Goal: Transaction & Acquisition: Purchase product/service

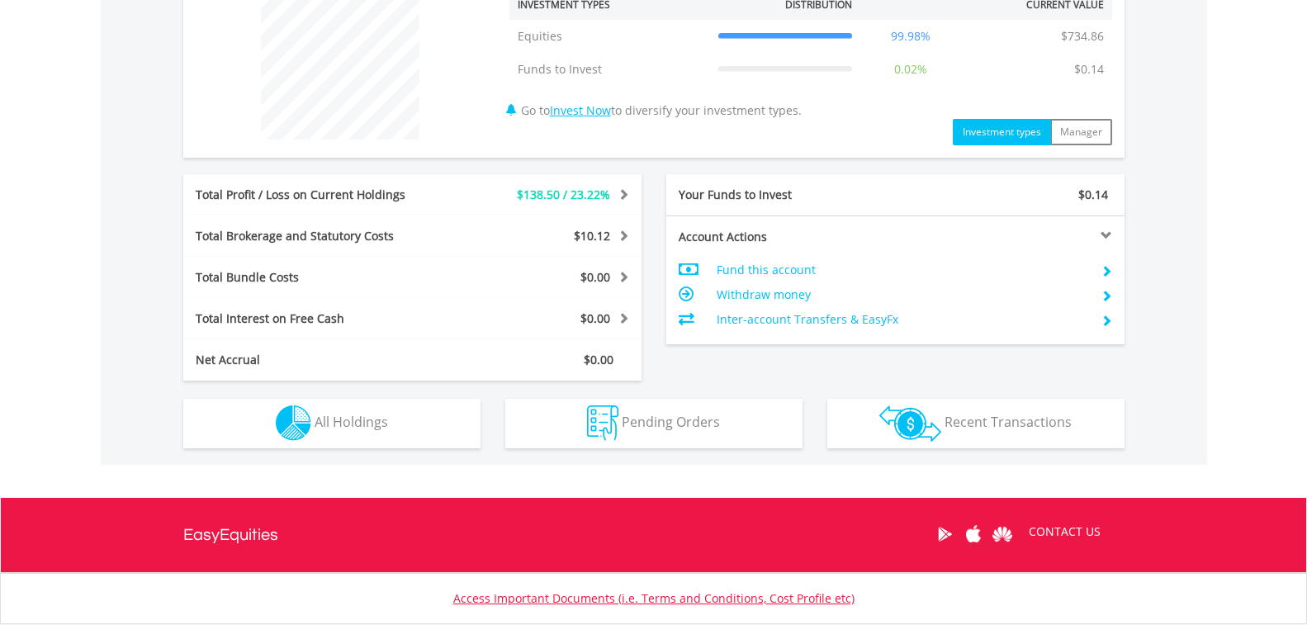
scroll to position [743, 0]
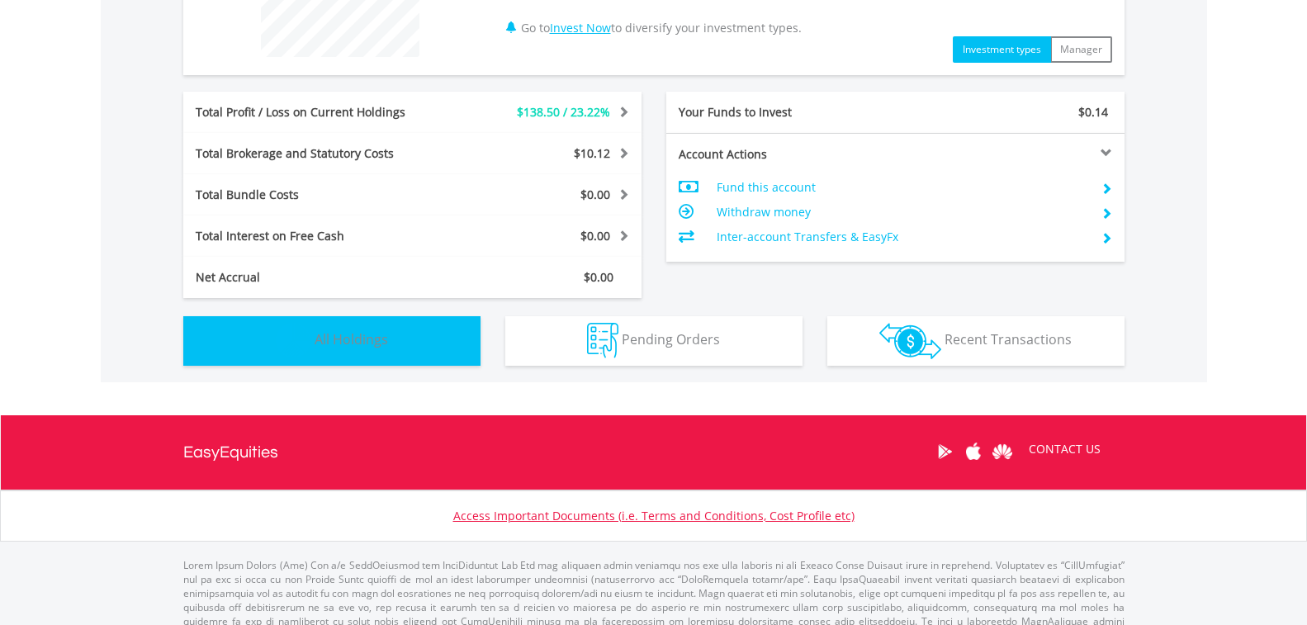
click at [379, 342] on span "All Holdings" at bounding box center [351, 339] width 73 height 18
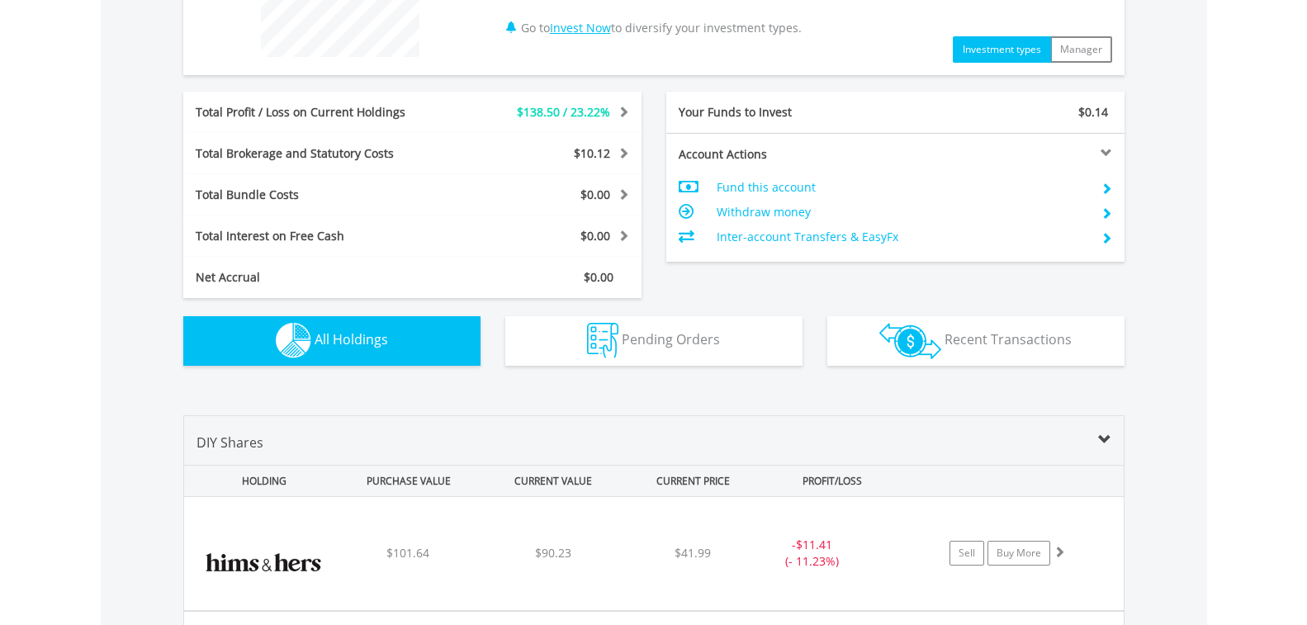
scroll to position [1157, 0]
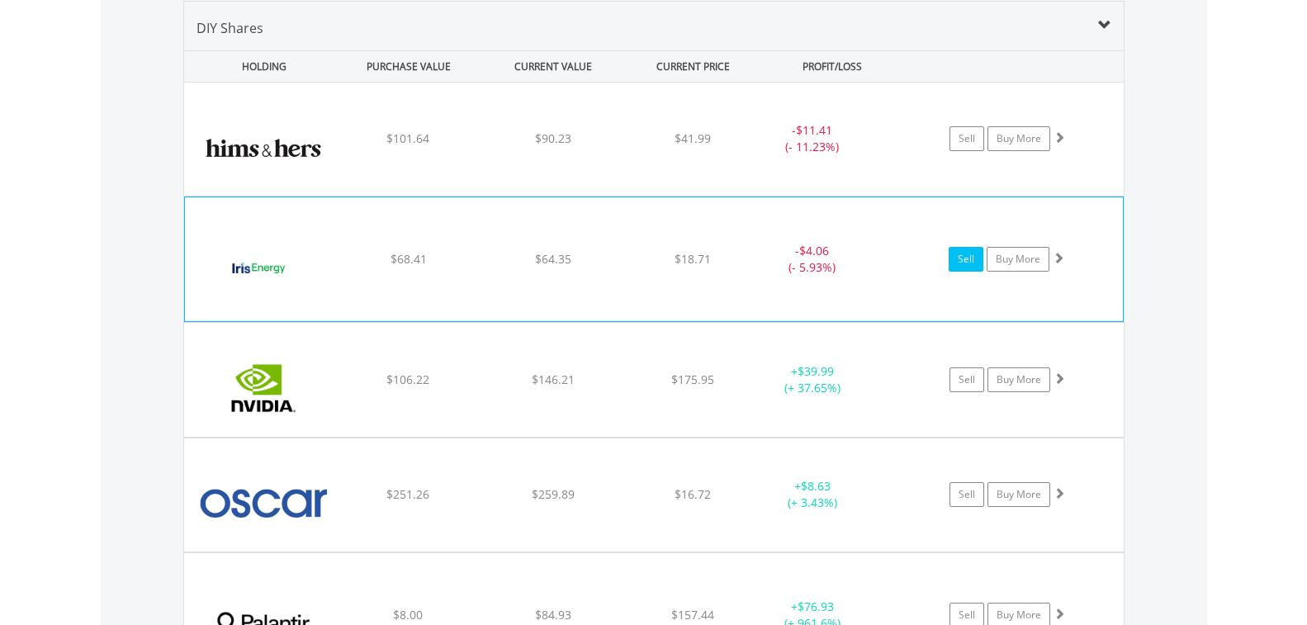
click at [963, 263] on link "Sell" at bounding box center [965, 259] width 35 height 25
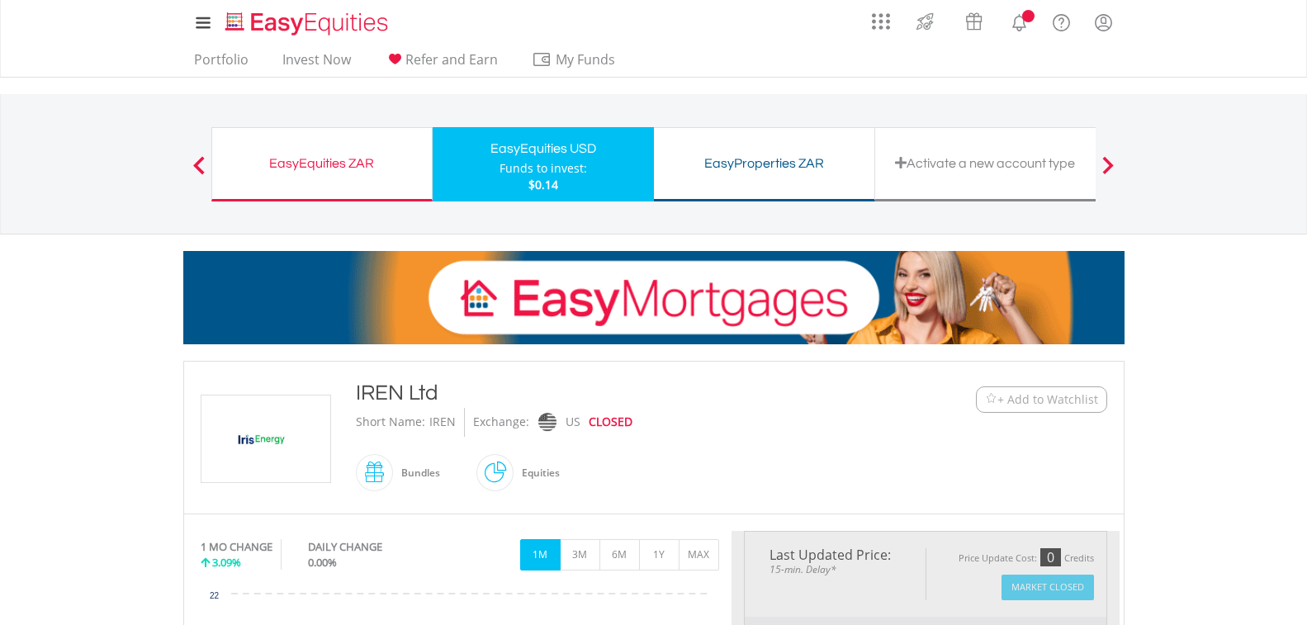
type input "*****"
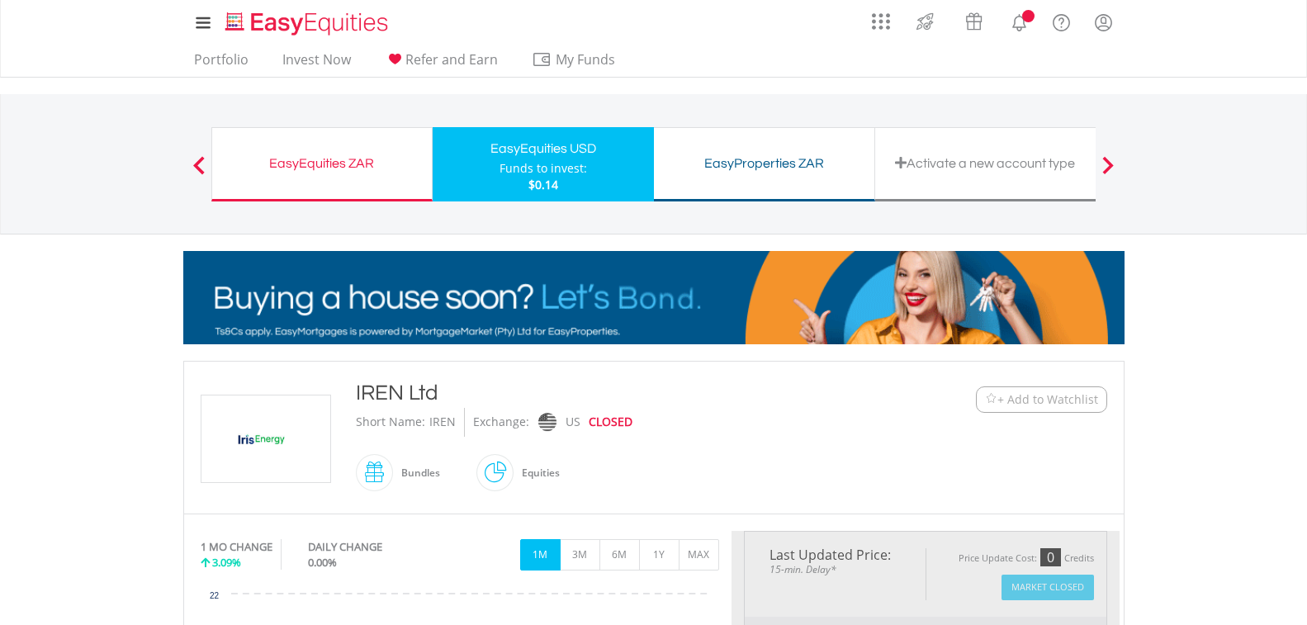
type input "******"
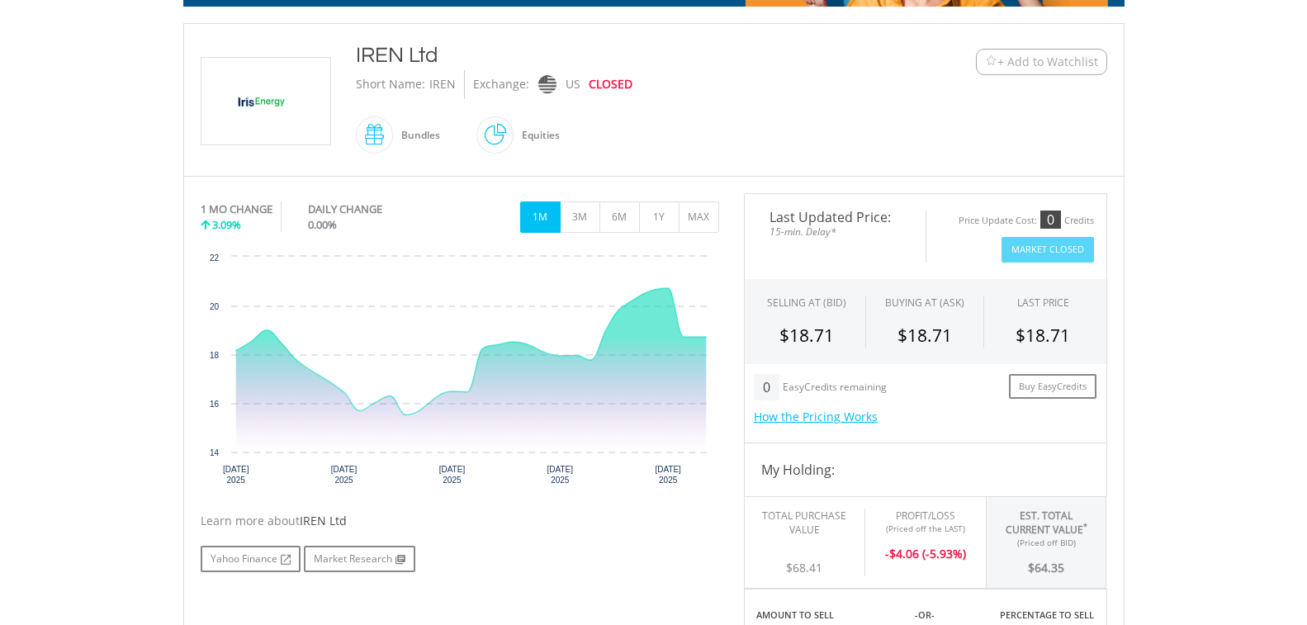
scroll to position [330, 0]
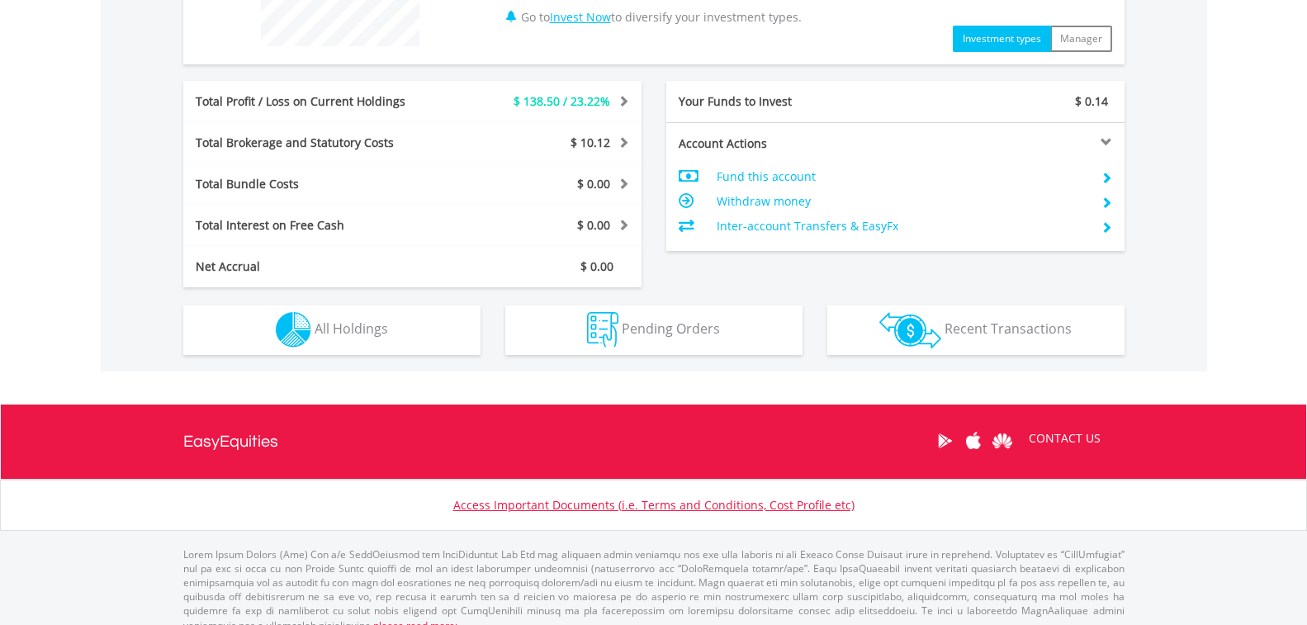
scroll to position [772, 0]
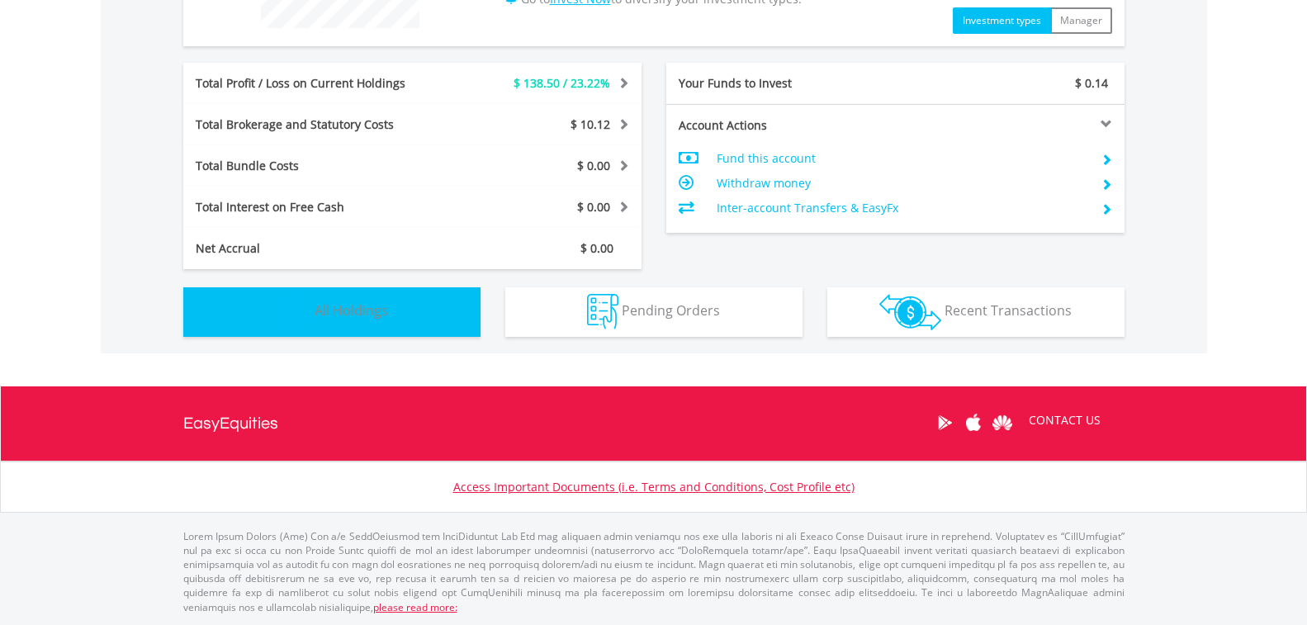
click at [392, 314] on button "Holdings All Holdings" at bounding box center [331, 312] width 297 height 50
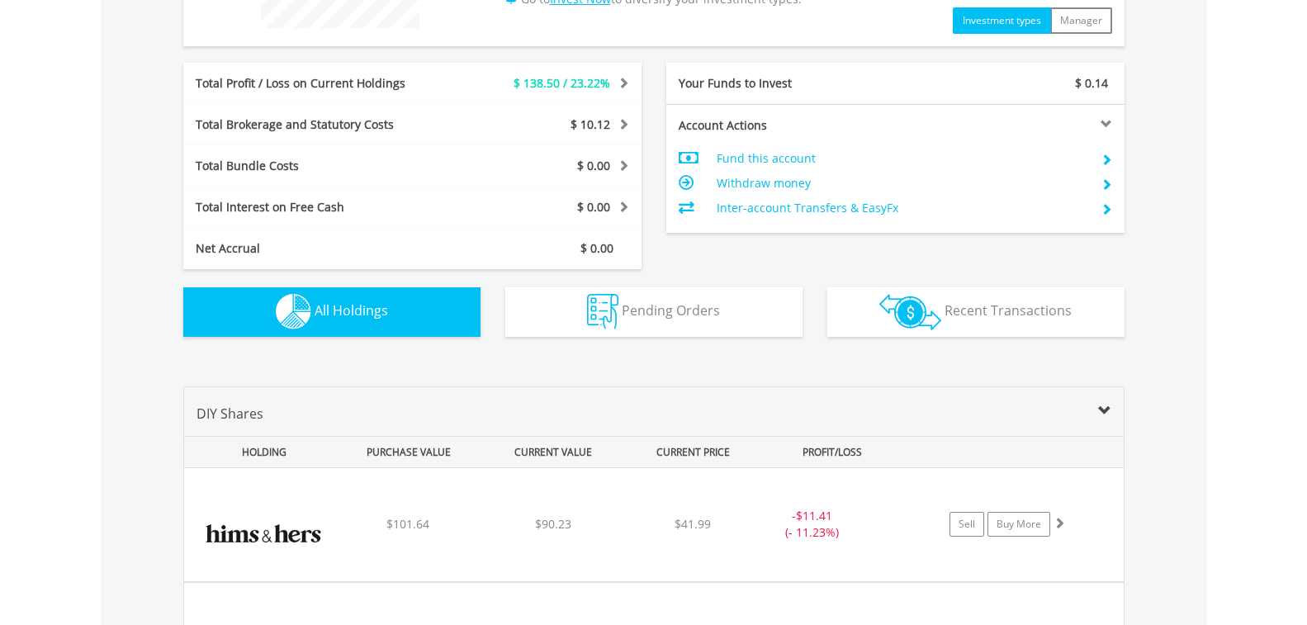
scroll to position [1157, 0]
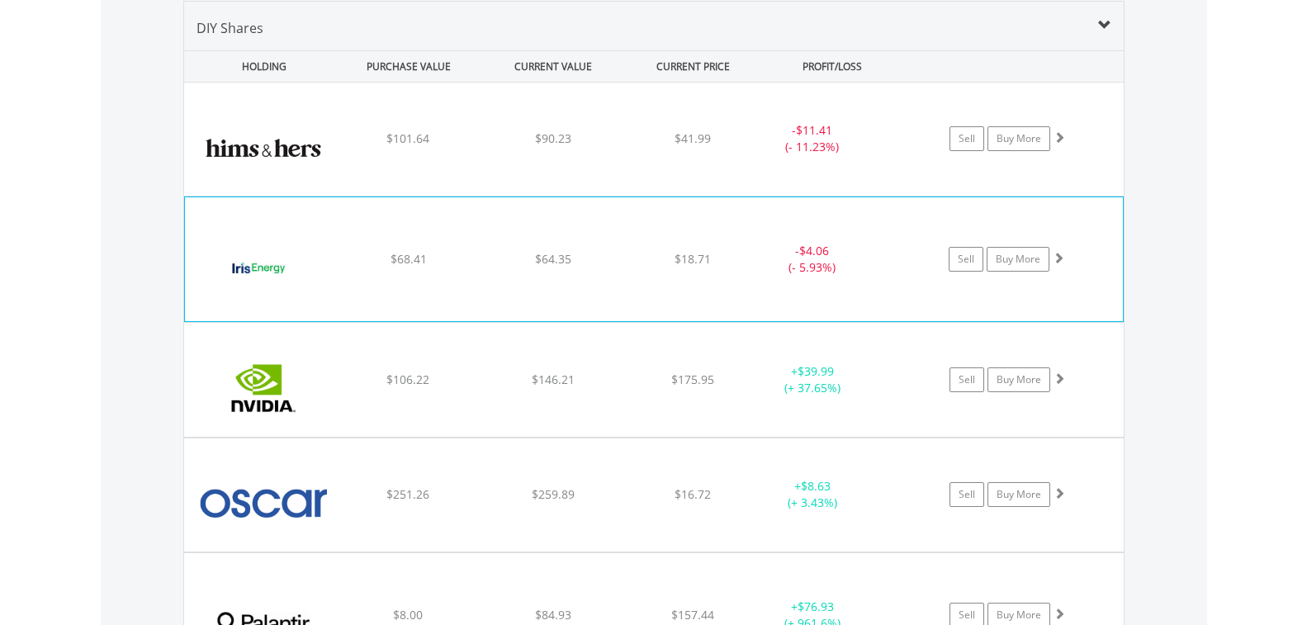
click at [473, 196] on div "﻿ IREN Ltd $68.41 $64.35 $18.71 - $4.06 (- 5.93%) Sell Buy More" at bounding box center [653, 139] width 939 height 113
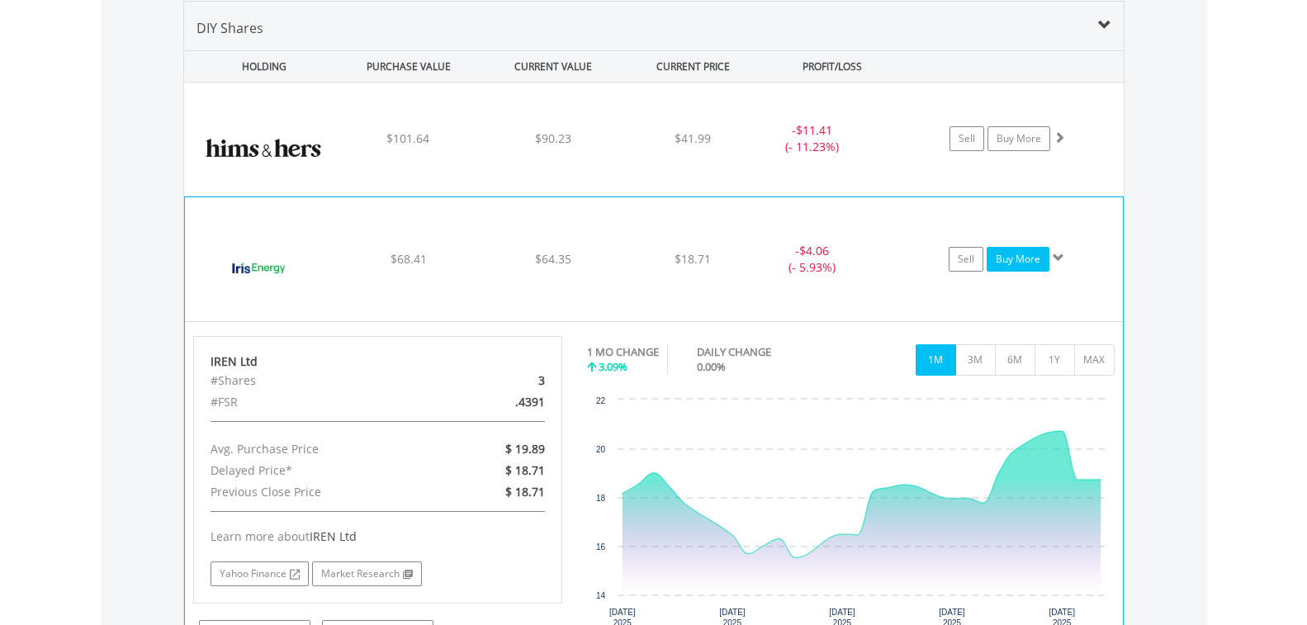
click at [1029, 255] on link "Buy More" at bounding box center [1017, 259] width 63 height 25
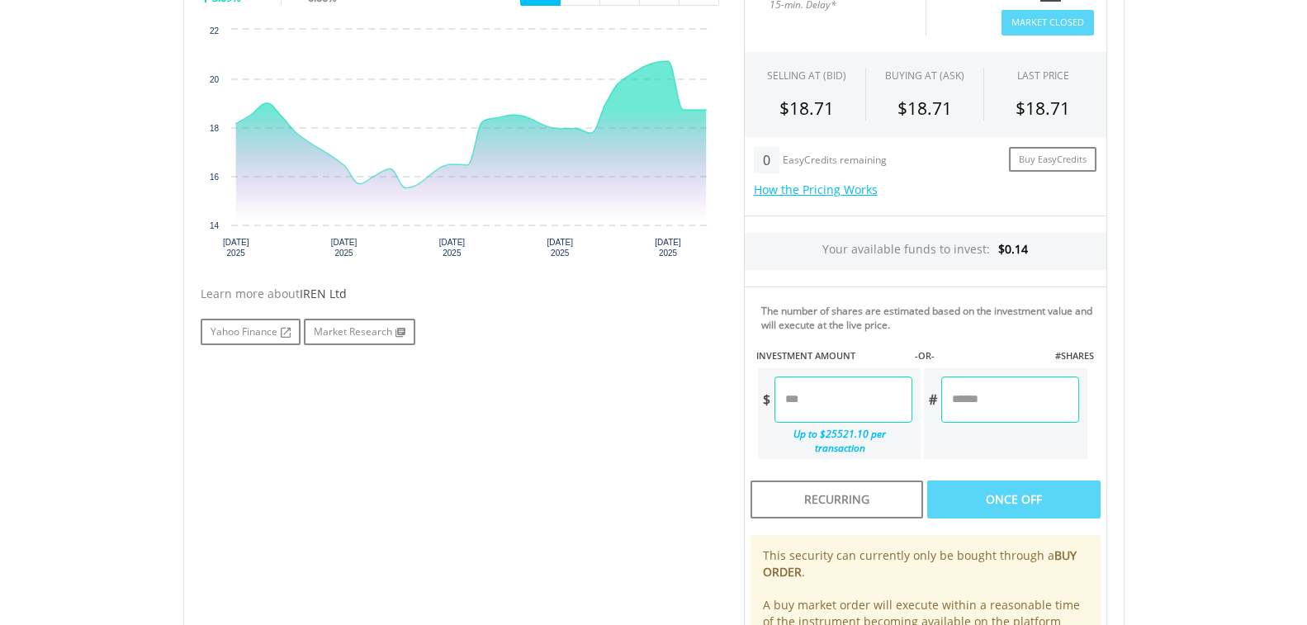
scroll to position [660, 0]
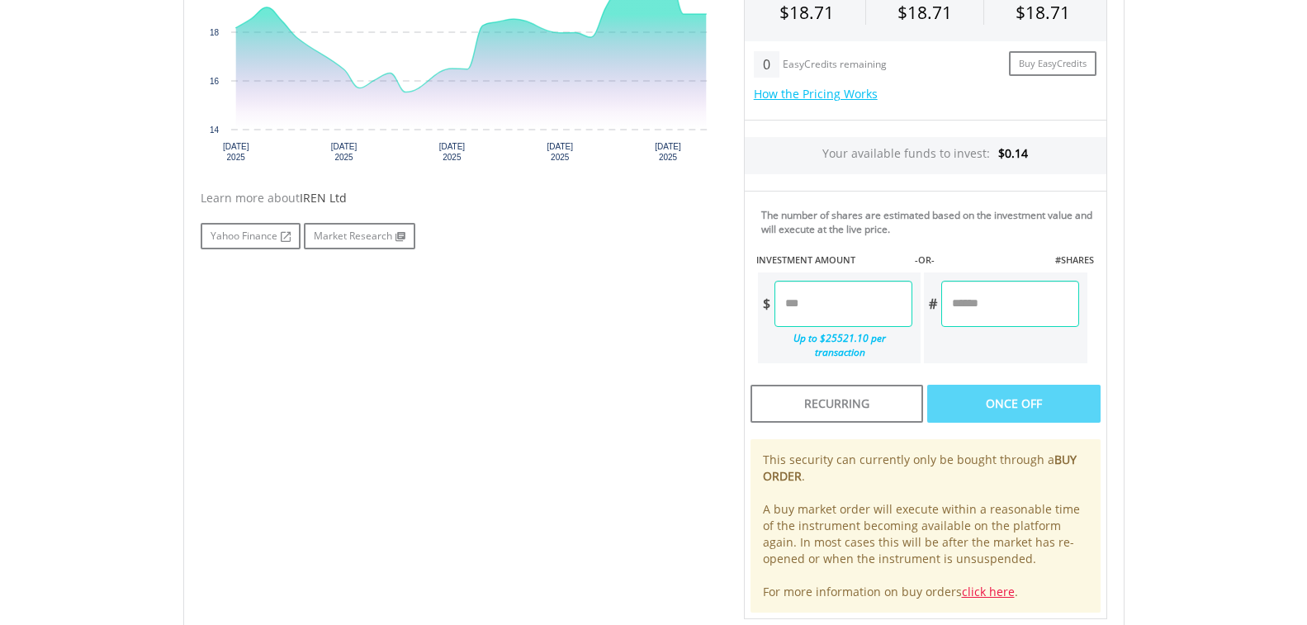
click at [978, 302] on input "number" at bounding box center [1009, 304] width 137 height 46
type input "*"
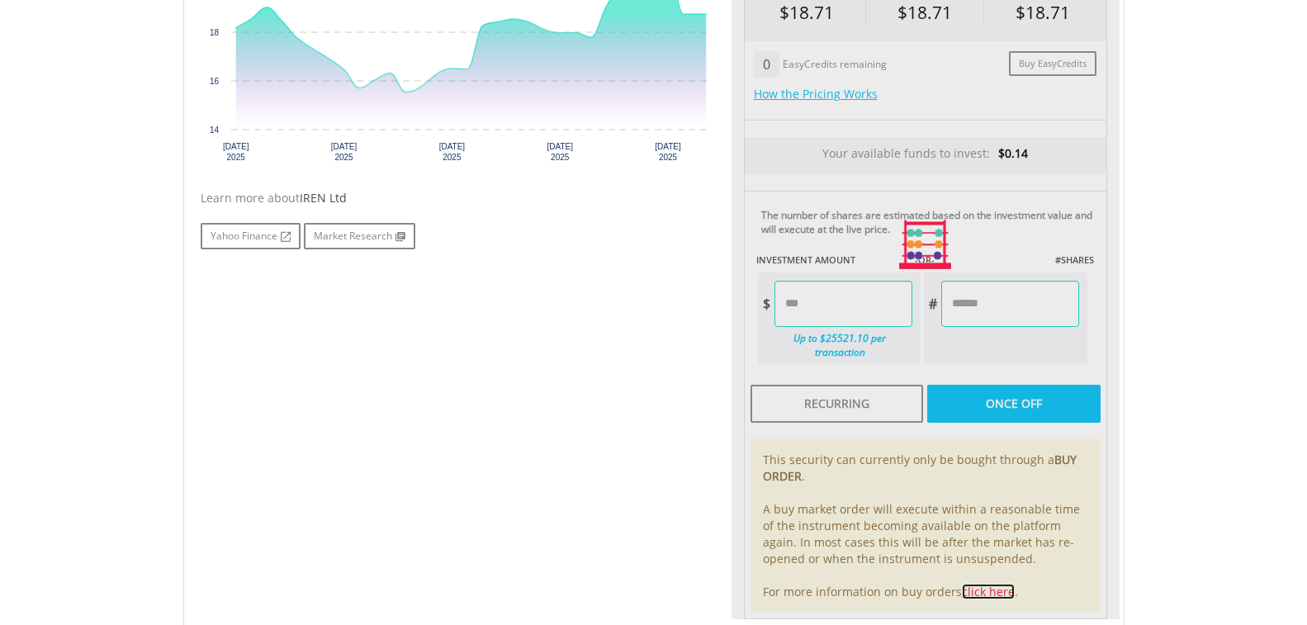
type input "*****"
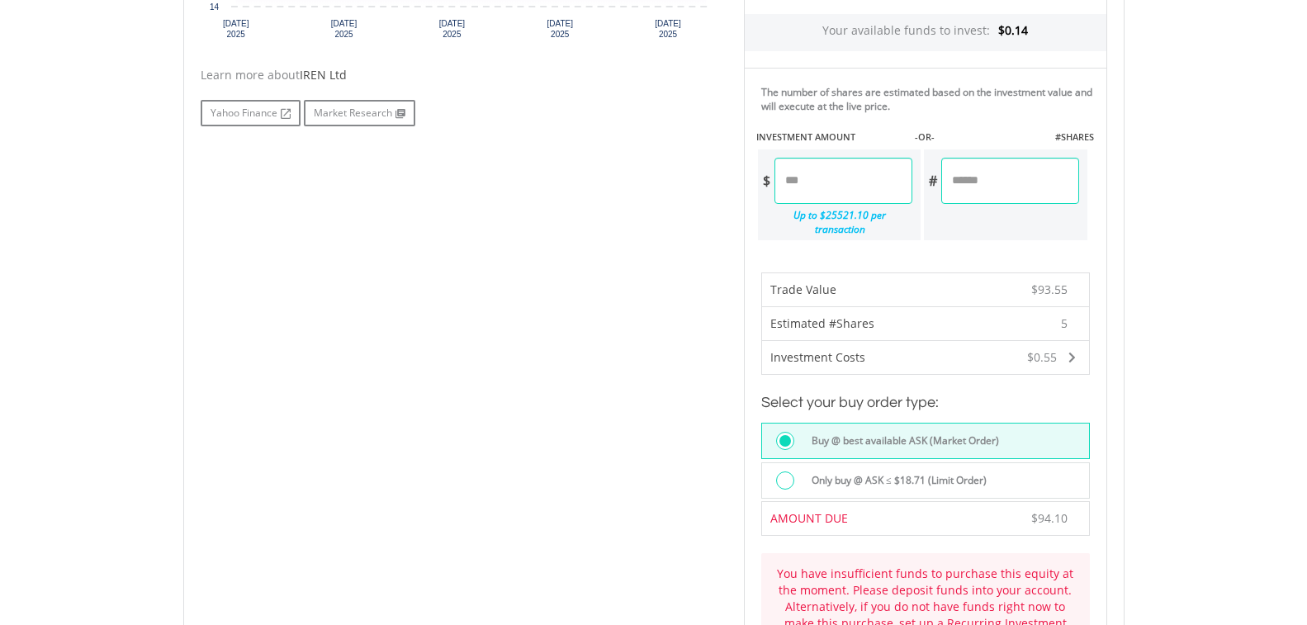
scroll to position [743, 0]
